Goal: Task Accomplishment & Management: Use online tool/utility

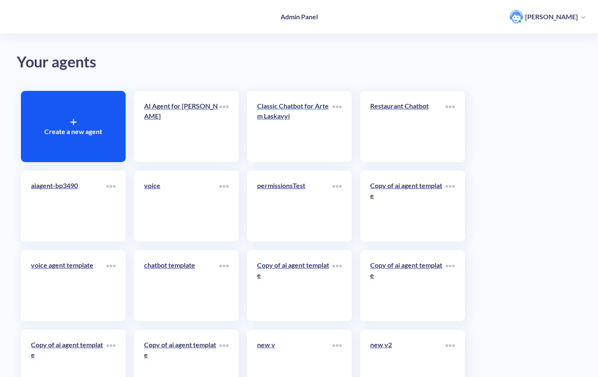
click at [305, 133] on link "Classic Chatbot for Artem Laskavyi" at bounding box center [294, 126] width 75 height 51
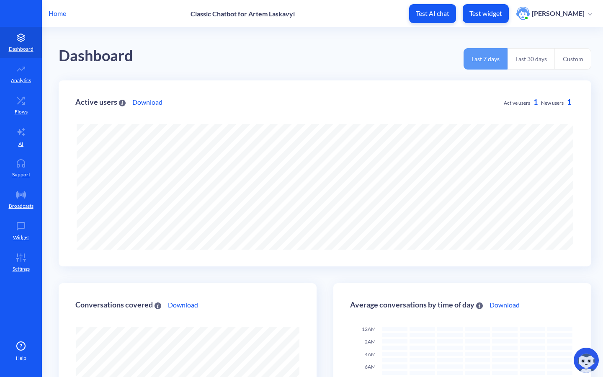
click at [61, 3] on div "Home Classic Chatbot for Artem Laskavyi Test AI chat Test widget Artem Laskavyi" at bounding box center [301, 13] width 603 height 27
click at [61, 16] on p "Home" at bounding box center [58, 13] width 18 height 10
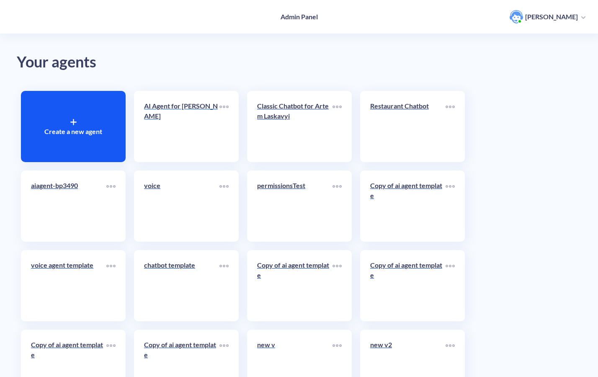
click at [183, 127] on div "AI Agent for [PERSON_NAME]" at bounding box center [181, 114] width 75 height 27
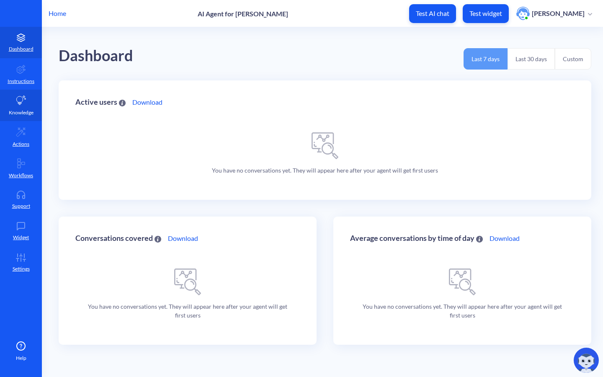
click at [5, 105] on link "Knowledge" at bounding box center [21, 105] width 42 height 31
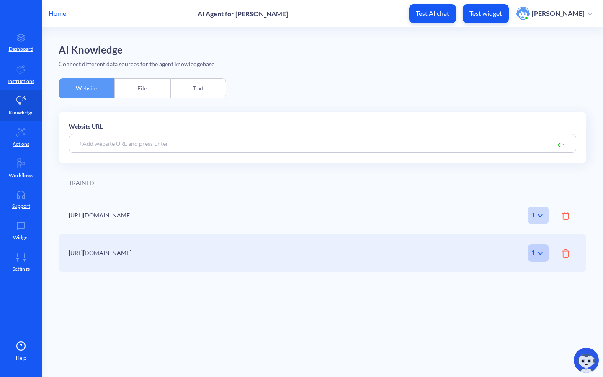
click at [142, 85] on div "File" at bounding box center [142, 88] width 56 height 20
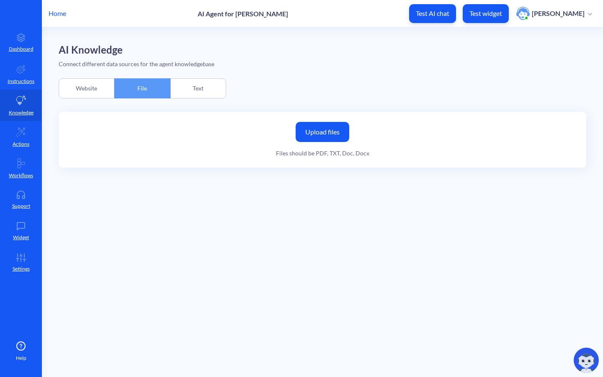
click at [90, 88] on div "Website" at bounding box center [87, 88] width 56 height 20
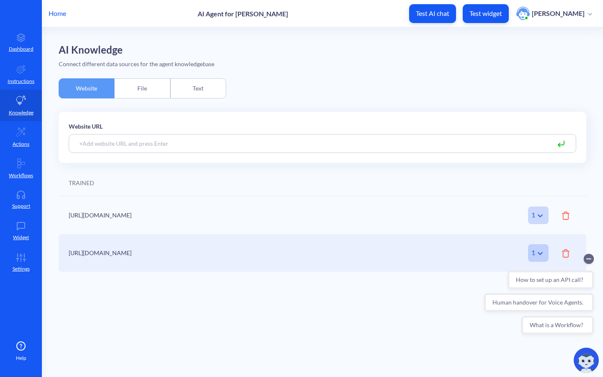
click at [145, 95] on div "File" at bounding box center [142, 88] width 56 height 20
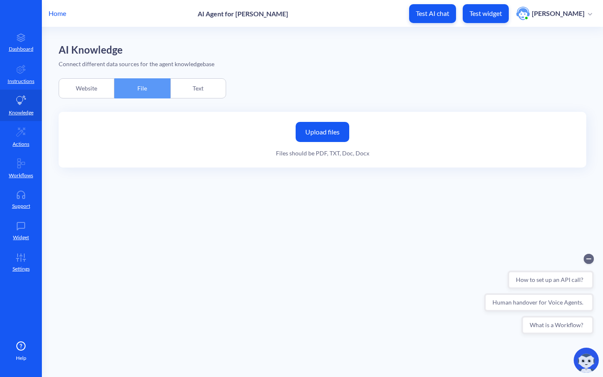
click at [320, 134] on label "Upload files" at bounding box center [323, 132] width 54 height 20
click at [0, 0] on input "Upload files" at bounding box center [0, 0] width 0 height 0
